Goal: Task Accomplishment & Management: Manage account settings

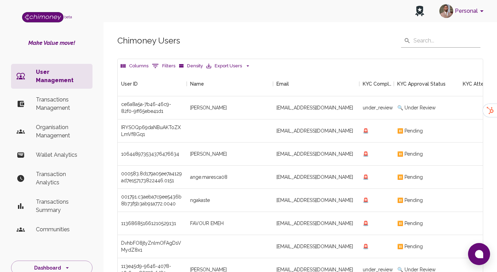
scroll to position [256, 365]
click at [282, 107] on div "[EMAIL_ADDRESS][DOMAIN_NAME]" at bounding box center [316, 107] width 86 height 23
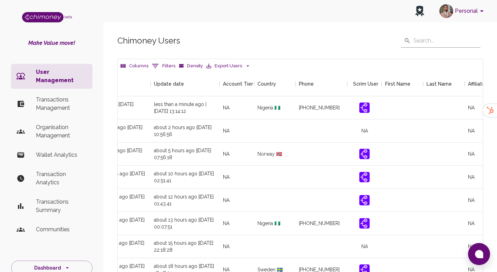
scroll to position [0, 814]
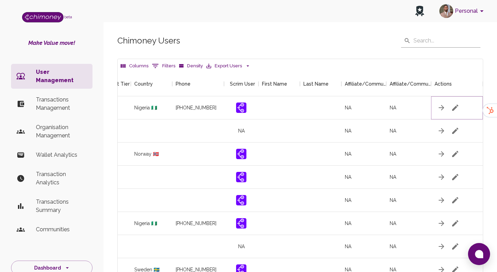
click at [459, 106] on button "button" at bounding box center [455, 108] width 14 height 14
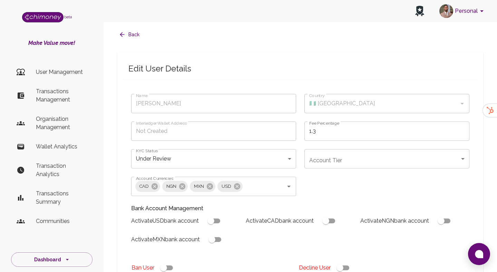
type input "[PERSON_NAME]"
type input "🇳🇬 [GEOGRAPHIC_DATA]"
type input "under_review"
checkbox input "true"
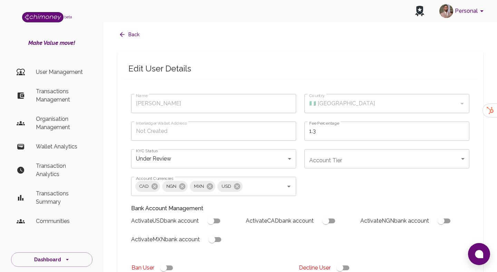
checkbox input "true"
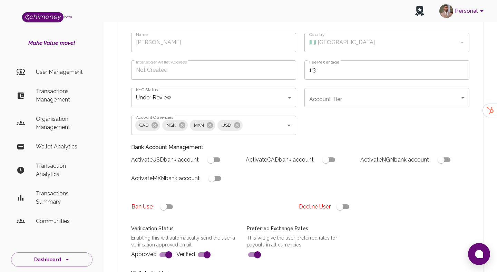
scroll to position [68, 0]
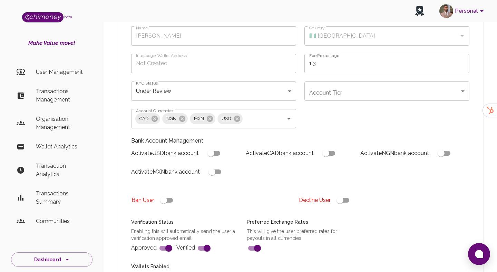
click at [209, 88] on body "Personal beta Make Value move! User Management Transactions Management Organisa…" at bounding box center [248, 194] width 497 height 524
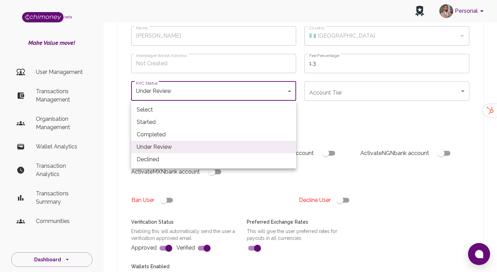
click at [171, 137] on li "Completed" at bounding box center [213, 134] width 165 height 12
type input "completed"
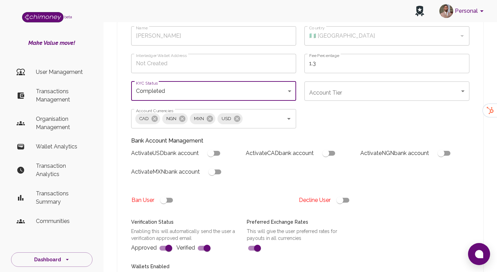
click at [356, 86] on body "Personal beta Make Value move! User Management Transactions Management Organisa…" at bounding box center [248, 194] width 497 height 524
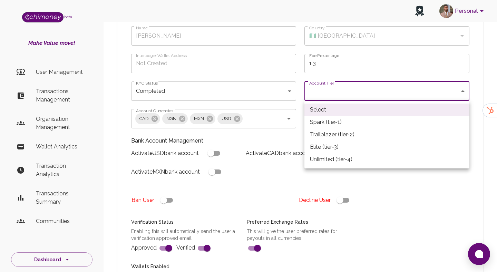
click at [342, 122] on li "Spark (tier-1)" at bounding box center [386, 122] width 165 height 12
type input "tier-1"
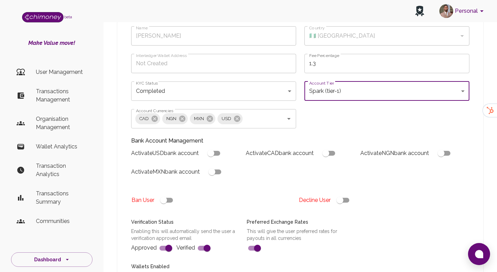
click at [312, 114] on div "Name Faheed Faheed Name Country 🇳🇬 [GEOGRAPHIC_DATA] Country Interledger Wallet…" at bounding box center [296, 158] width 346 height 280
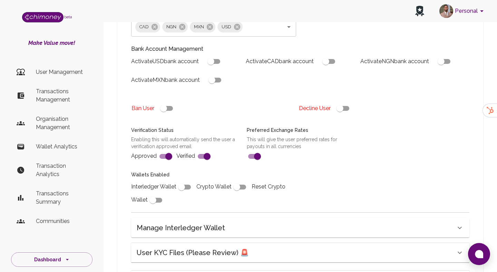
scroll to position [166, 0]
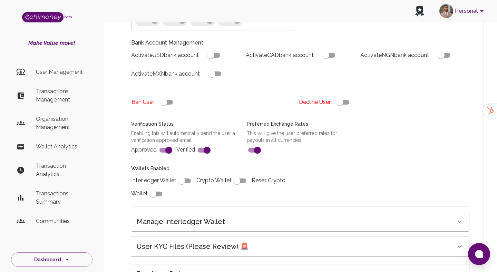
click at [182, 181] on input "checkbox" at bounding box center [181, 180] width 39 height 13
checkbox input "true"
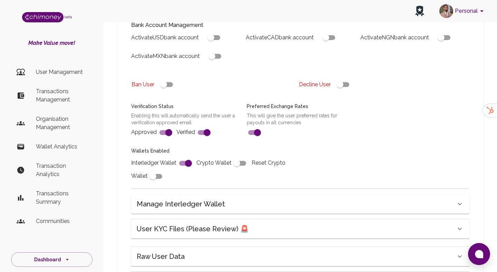
scroll to position [180, 0]
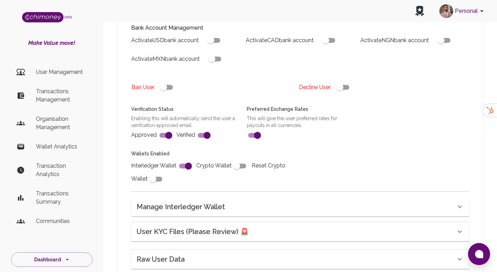
click at [217, 46] on input "checkbox" at bounding box center [210, 40] width 39 height 13
checkbox input "true"
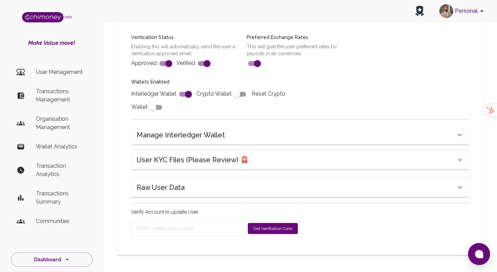
click at [271, 232] on button "Get Verification Code" at bounding box center [273, 228] width 50 height 11
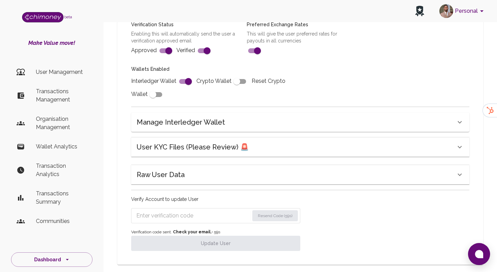
scroll to position [274, 0]
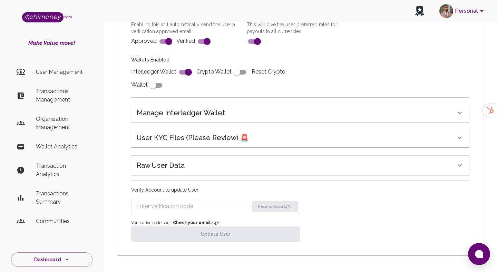
click at [195, 213] on form "Resend Code (47s)" at bounding box center [215, 206] width 169 height 15
click at [199, 207] on input "Enter verification code" at bounding box center [192, 206] width 113 height 11
paste input "8327"
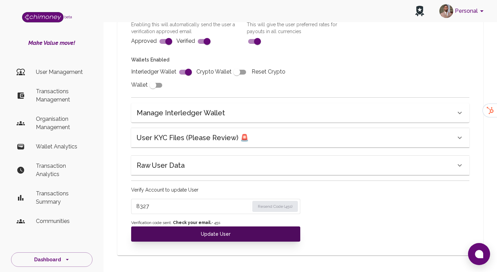
type input "8327"
click at [180, 233] on button "Update User" at bounding box center [215, 233] width 169 height 15
type input "under_review"
checkbox input "false"
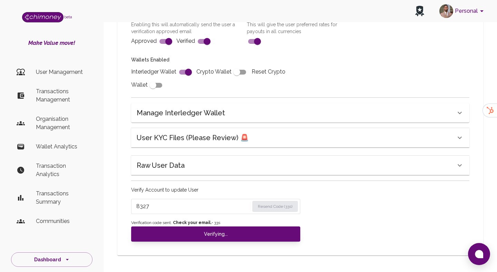
type input "completed"
type input "tier-1"
checkbox input "true"
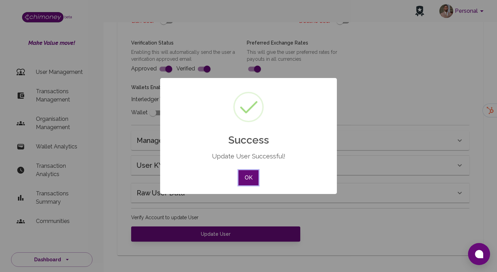
scroll to position [247, 0]
click at [299, 88] on div "× Success Update User Successful! OK No Cancel" at bounding box center [248, 136] width 177 height 116
click at [248, 178] on button "OK" at bounding box center [248, 177] width 20 height 15
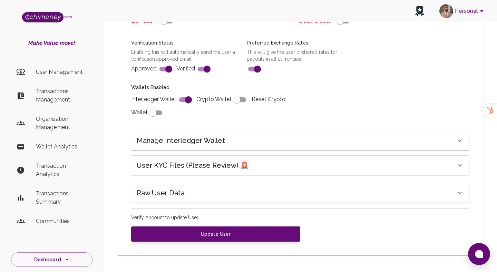
click at [199, 187] on div "Raw User Data" at bounding box center [296, 192] width 319 height 11
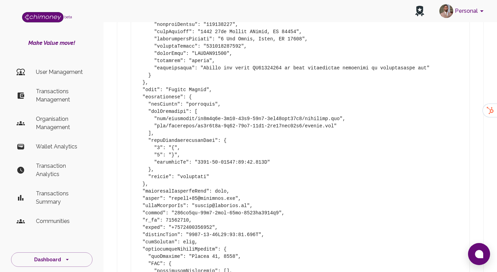
scroll to position [584, 0]
